Goal: Register for event/course

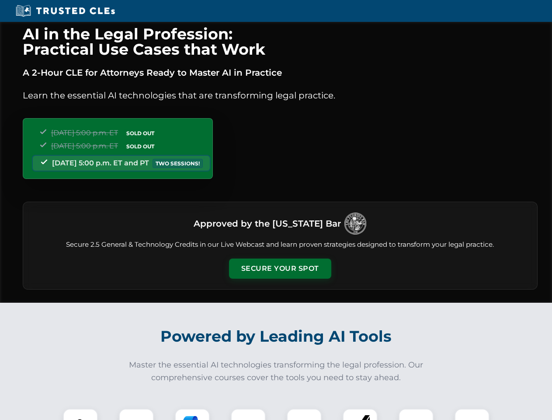
click at [280, 268] on button "Secure Your Spot" at bounding box center [280, 268] width 102 height 20
click at [80, 414] on img at bounding box center [80, 425] width 25 height 25
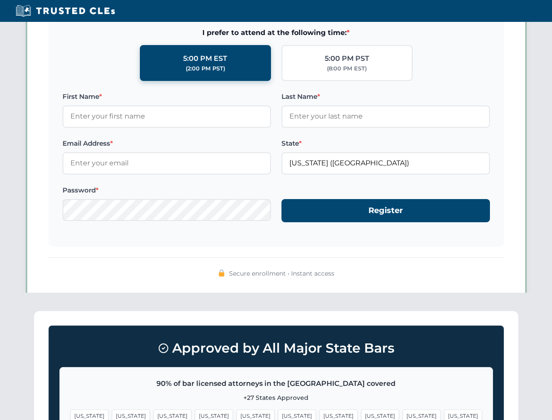
click at [320, 414] on span "[US_STATE]" at bounding box center [339, 415] width 38 height 13
click at [403, 414] on span "[US_STATE]" at bounding box center [422, 415] width 38 height 13
